Goal: Find contact information: Find contact information

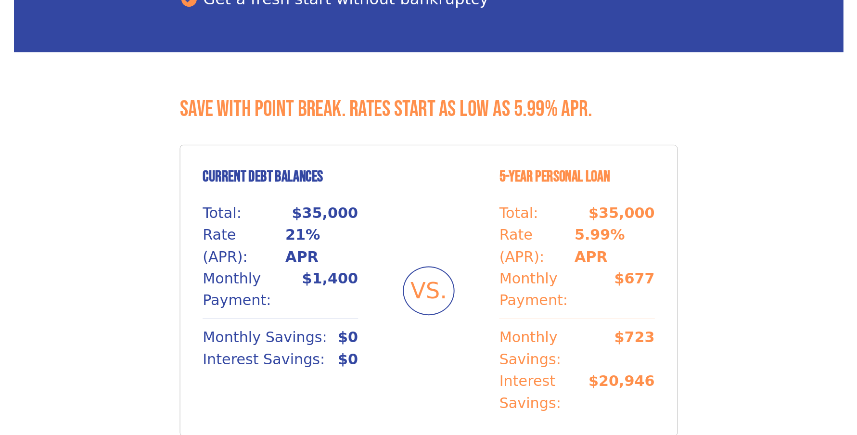
scroll to position [804, 0]
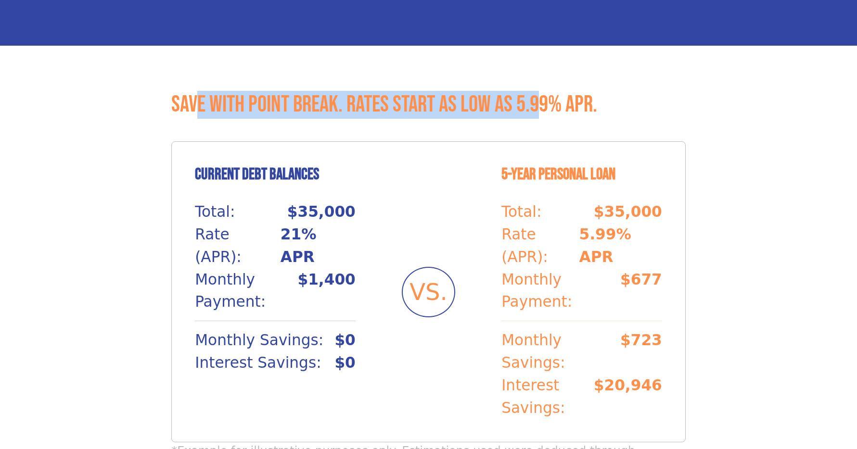
drag, startPoint x: 200, startPoint y: 55, endPoint x: 540, endPoint y: 59, distance: 340.2
click at [540, 91] on h3 "Save with Point Break. Rates start as low as 5.99% APR." at bounding box center [428, 105] width 514 height 28
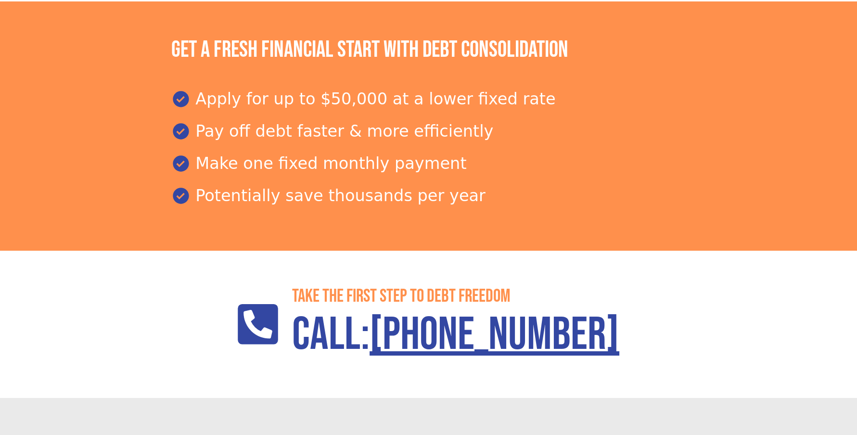
scroll to position [1354, 0]
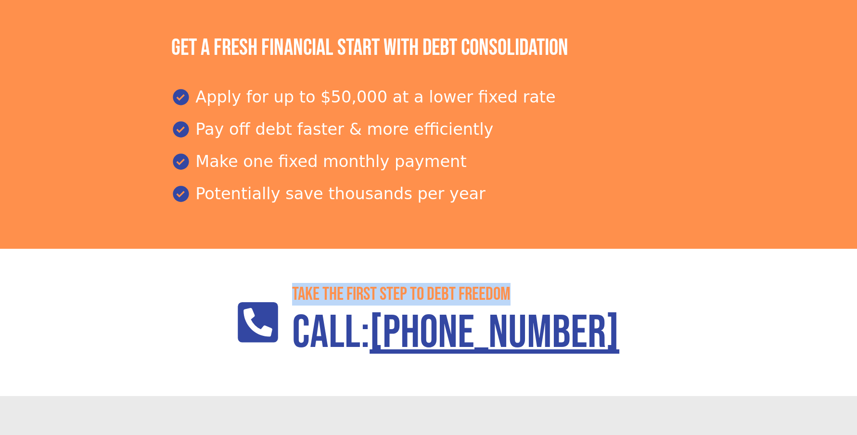
drag, startPoint x: 309, startPoint y: 158, endPoint x: 536, endPoint y: 153, distance: 227.2
click at [536, 283] on h2 "Take the First step to debt freedom" at bounding box center [455, 294] width 327 height 22
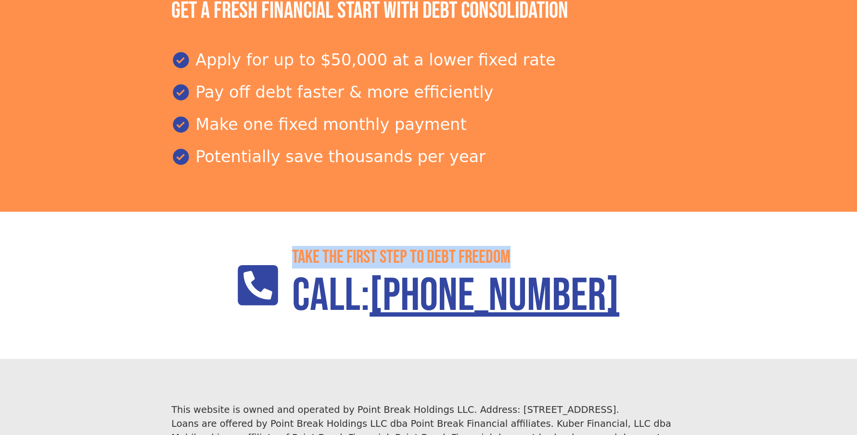
scroll to position [1419, 0]
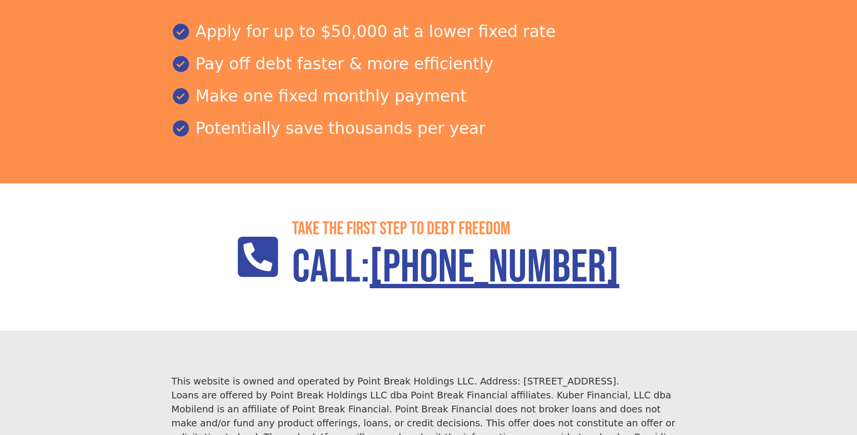
click at [164, 183] on section "Take the First step to debt freedom Call: [PHONE_NUMBER]" at bounding box center [428, 256] width 857 height 147
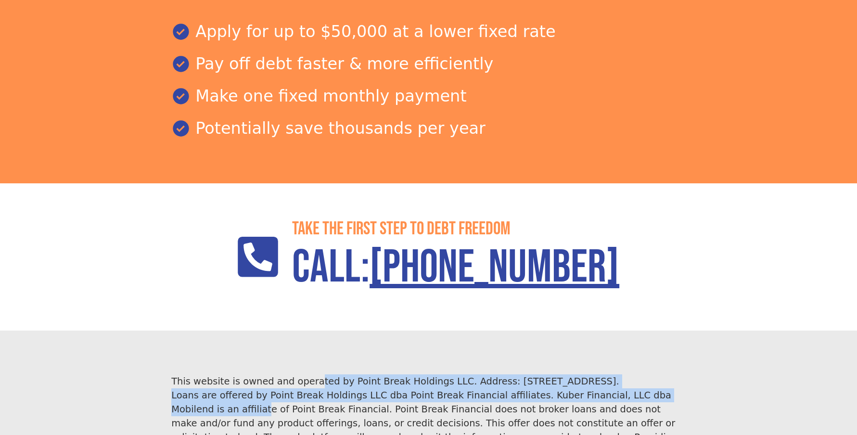
drag, startPoint x: 273, startPoint y: 248, endPoint x: 651, endPoint y: 255, distance: 377.3
click at [651, 374] on div "This website is owned and operated by Point Break Holdings LLC. Address: [STREE…" at bounding box center [428, 423] width 514 height 98
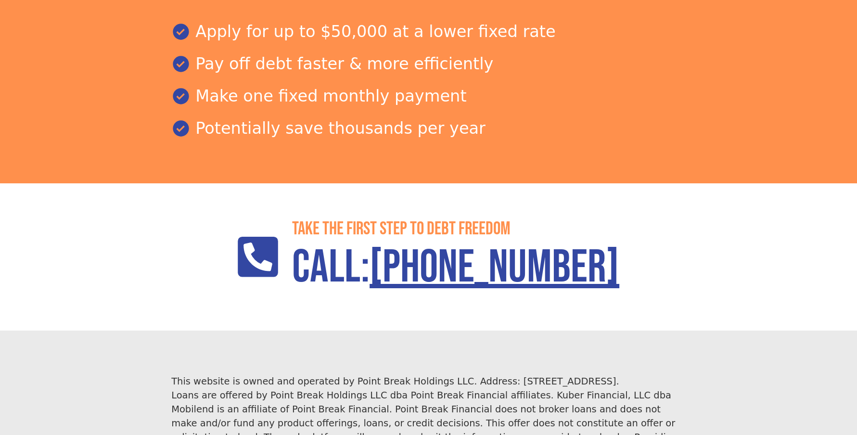
drag, startPoint x: 651, startPoint y: 255, endPoint x: 752, endPoint y: 289, distance: 106.7
drag, startPoint x: 361, startPoint y: 244, endPoint x: 651, endPoint y: 251, distance: 290.2
click at [651, 374] on div "This website is owned and operated by Point Break Holdings LLC. Address: [STREE…" at bounding box center [428, 423] width 514 height 98
drag, startPoint x: 651, startPoint y: 251, endPoint x: 748, endPoint y: 166, distance: 128.6
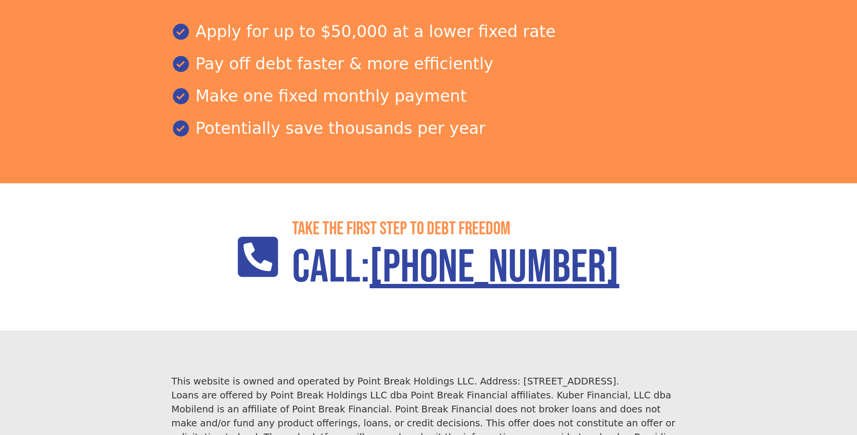
click at [748, 183] on section "Take the First step to debt freedom Call: [PHONE_NUMBER]" at bounding box center [428, 256] width 857 height 147
drag, startPoint x: 679, startPoint y: 246, endPoint x: 465, endPoint y: 244, distance: 214.1
click at [465, 374] on div "This website is owned and operated by Point Break Holdings LLC. Address: [STREE…" at bounding box center [428, 423] width 514 height 98
drag, startPoint x: 465, startPoint y: 244, endPoint x: 564, endPoint y: 245, distance: 99.1
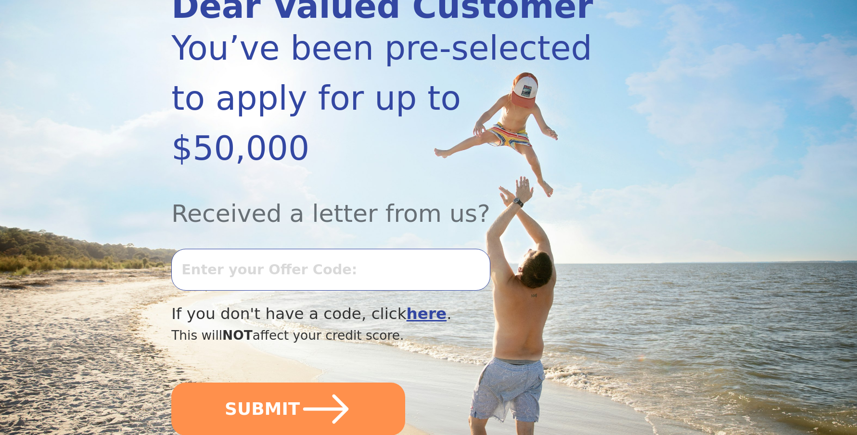
scroll to position [21, 0]
